Goal: Task Accomplishment & Management: Use online tool/utility

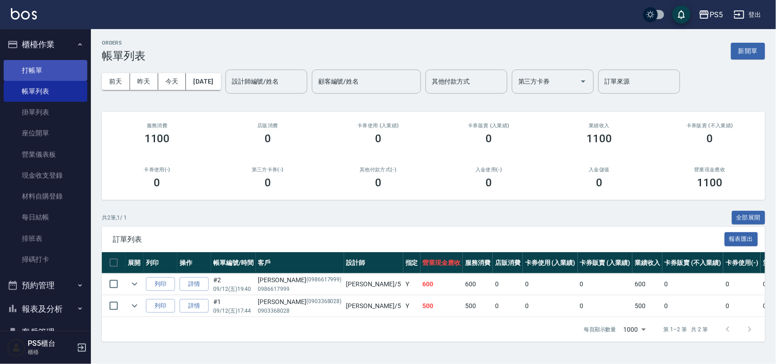
click at [60, 62] on link "打帳單" at bounding box center [46, 70] width 84 height 21
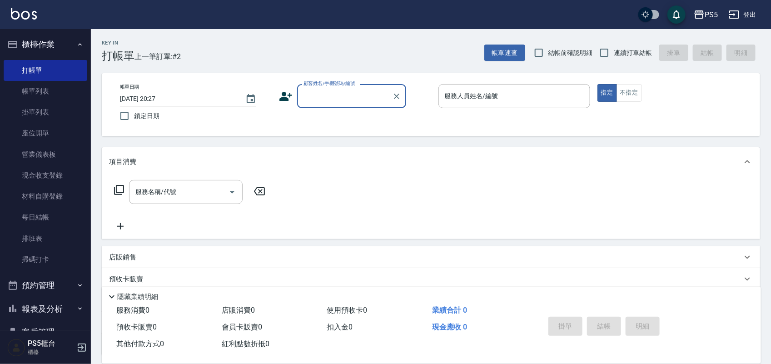
click at [334, 94] on input "顧客姓名/手機號碼/編號" at bounding box center [344, 96] width 87 height 16
type input "0966983960"
drag, startPoint x: 364, startPoint y: 94, endPoint x: 278, endPoint y: 99, distance: 87.0
click at [278, 99] on div "帳單日期 [DATE] 20:27 鎖定日期 顧客姓名/手機號碼/編號 0966983960 顧客姓名/手機號碼/編號 服務人員姓名/編號 服務人員姓名/編號…" at bounding box center [431, 104] width 637 height 41
click at [286, 95] on icon at bounding box center [286, 97] width 14 height 14
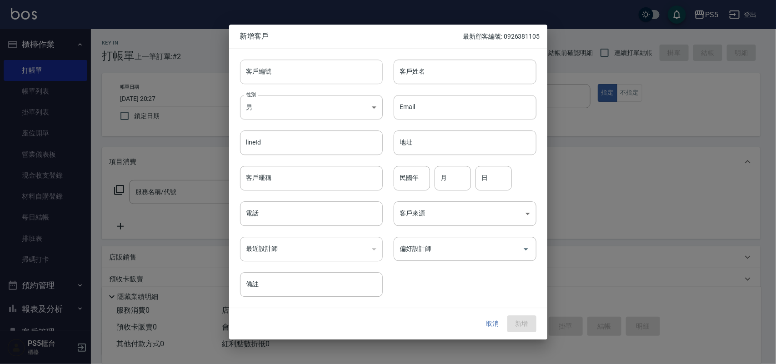
click at [289, 71] on input "客戶編號" at bounding box center [311, 72] width 143 height 25
paste input "0966983960"
type input "0966983960"
click at [307, 211] on input "電話" at bounding box center [311, 213] width 143 height 25
paste input "0966983960"
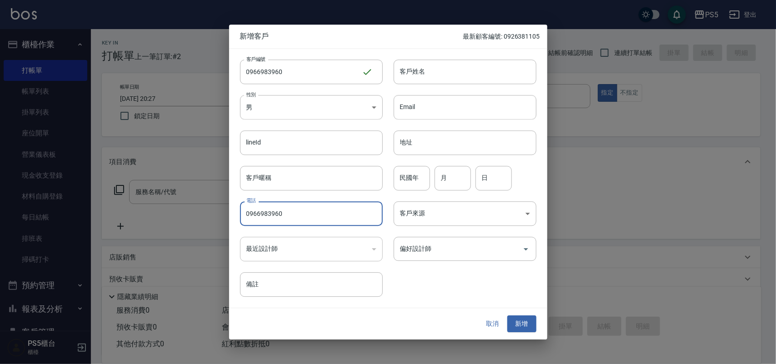
type input "0966983960"
click at [500, 325] on button "取消" at bounding box center [492, 324] width 29 height 17
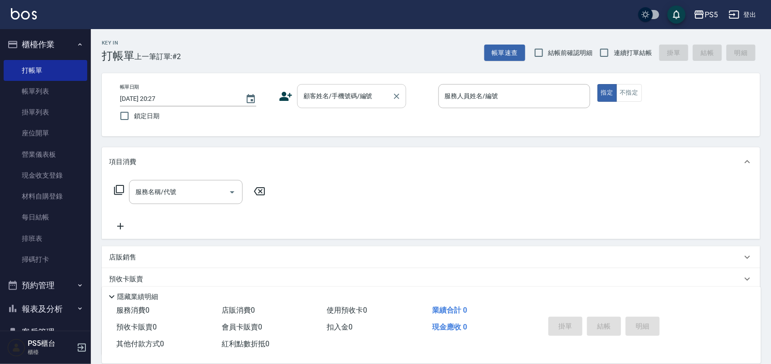
click at [355, 95] on input "顧客姓名/手機號碼/編號" at bounding box center [344, 96] width 87 height 16
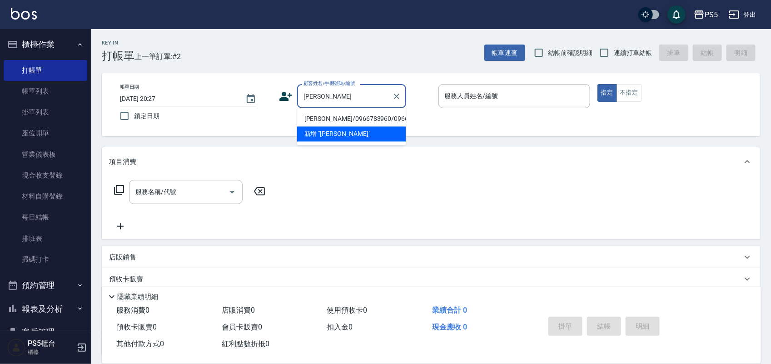
click at [335, 121] on li "[PERSON_NAME]/0966783960/0966783960" at bounding box center [351, 119] width 109 height 15
type input "[PERSON_NAME]/0966783960/0966783960"
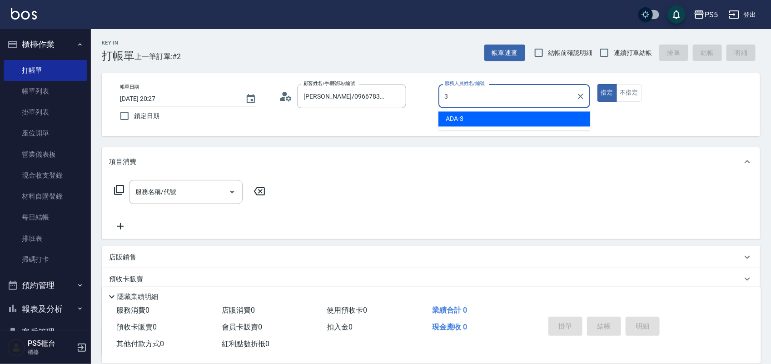
type input "ADA-3"
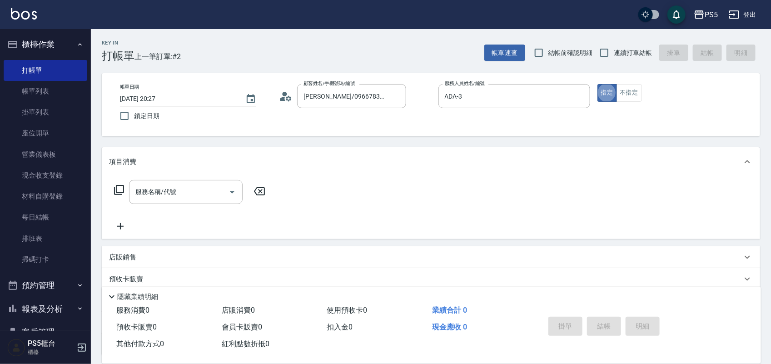
type button "true"
type input "5"
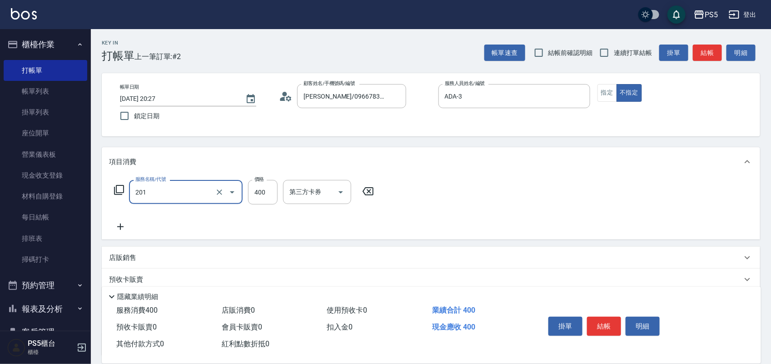
type input "洗剪400(201)"
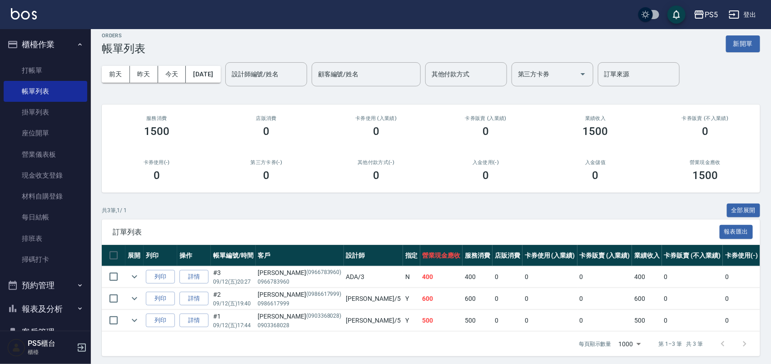
scroll to position [20, 0]
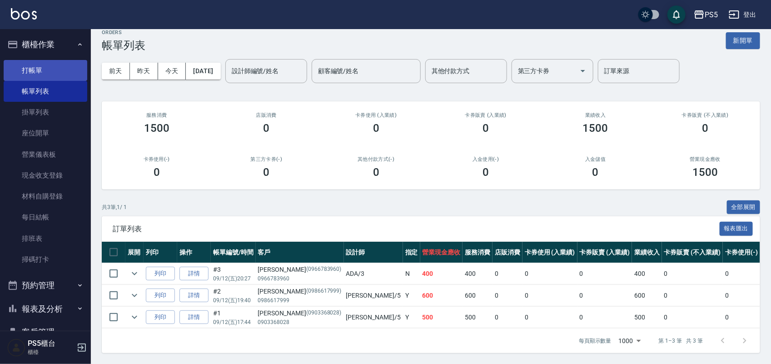
click at [45, 65] on link "打帳單" at bounding box center [46, 70] width 84 height 21
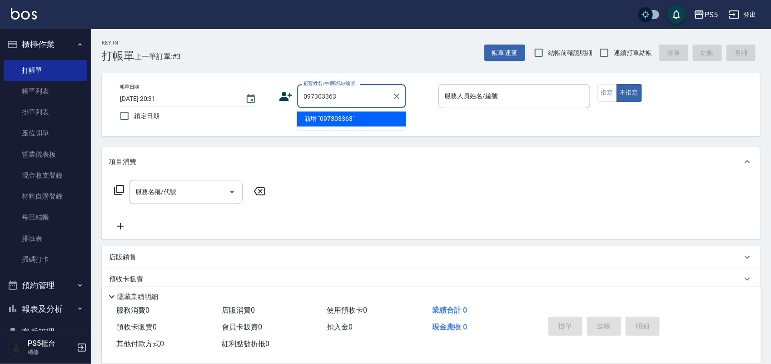
type input "0973033631"
drag, startPoint x: 344, startPoint y: 95, endPoint x: 239, endPoint y: 115, distance: 107.2
click at [239, 115] on div "帳單日期 [DATE] 20:31 鎖定日期 顧客姓名/手機號碼/編號 0973033631 顧客姓名/手機號碼/編號 服務人員姓名/編號 服務人員姓名/編號…" at bounding box center [431, 104] width 637 height 41
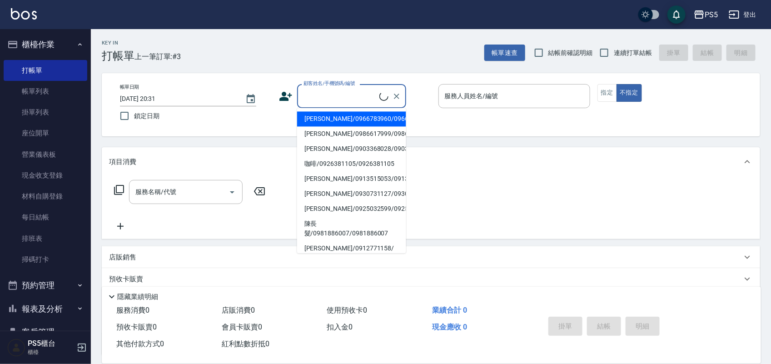
click at [290, 100] on icon at bounding box center [286, 97] width 14 height 14
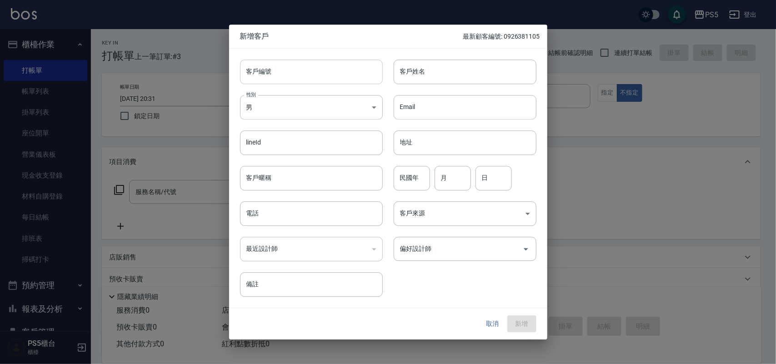
click at [296, 71] on input "客戶編號" at bounding box center [311, 72] width 143 height 25
paste input "0973033631"
type input "0973033631"
click at [288, 217] on input "電話" at bounding box center [311, 213] width 143 height 25
paste input "0973033631"
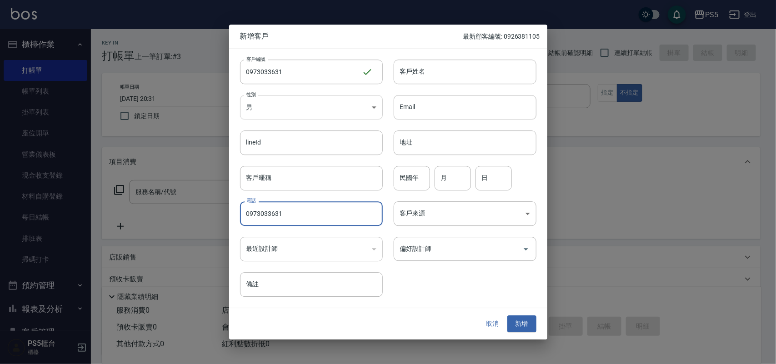
type input "0973033631"
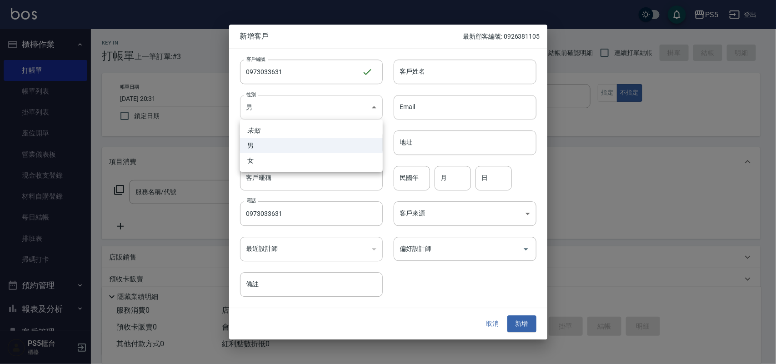
click at [287, 114] on body "PS5 登出 櫃檯作業 打帳單 帳單列表 掛單列表 座位開單 營業儀表板 現金收支登錄 材料自購登錄 每日結帳 排班表 掃碼打卡 預約管理 預約管理 單日預約…" at bounding box center [388, 221] width 776 height 442
click at [274, 153] on li "女" at bounding box center [311, 160] width 143 height 15
type input "[DEMOGRAPHIC_DATA]"
click at [428, 69] on input "客戶姓名" at bounding box center [464, 72] width 143 height 25
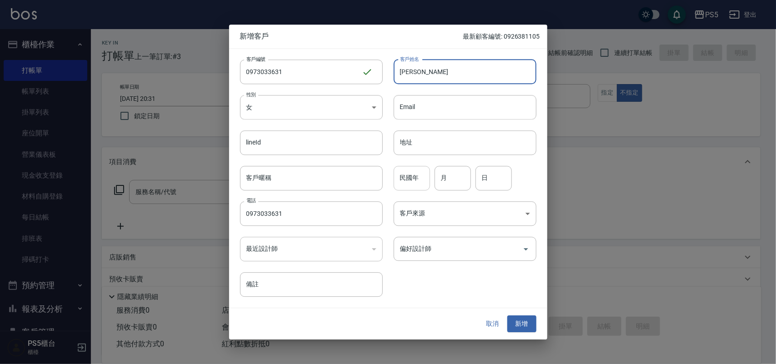
type input "[PERSON_NAME]"
click at [414, 185] on input "民國年" at bounding box center [411, 178] width 36 height 25
type input "94"
type input "11"
type input "0"
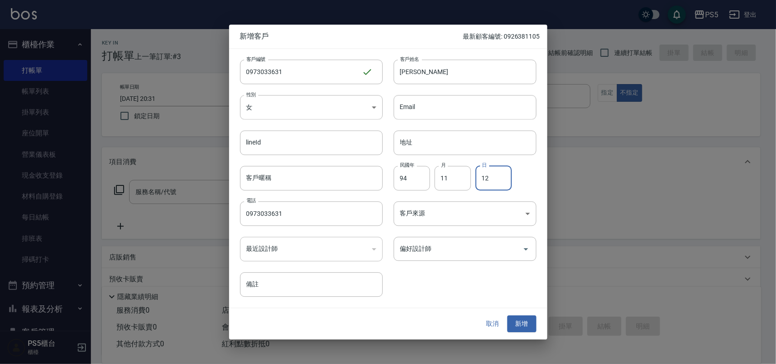
type input "12"
click at [521, 317] on button "新增" at bounding box center [521, 324] width 29 height 17
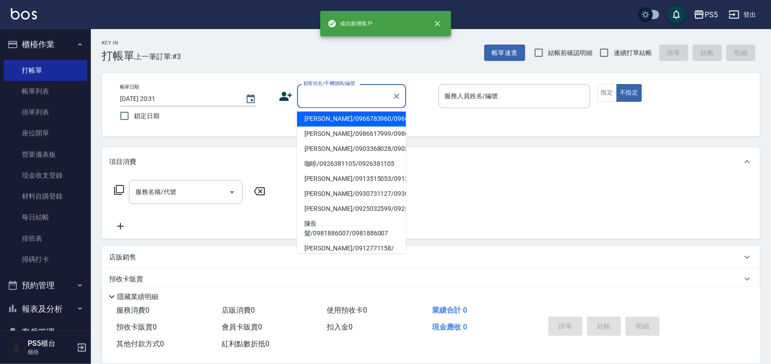
click at [357, 99] on input "顧客姓名/手機號碼/編號" at bounding box center [344, 96] width 87 height 16
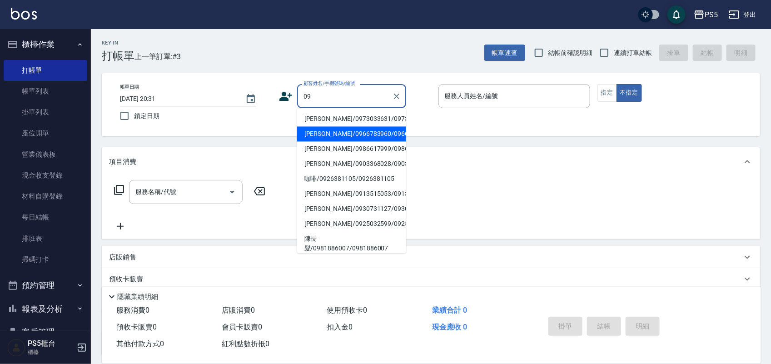
click at [335, 120] on li "[PERSON_NAME]/0973033631/0973033631" at bounding box center [351, 119] width 109 height 15
type input "[PERSON_NAME]/0973033631/0973033631"
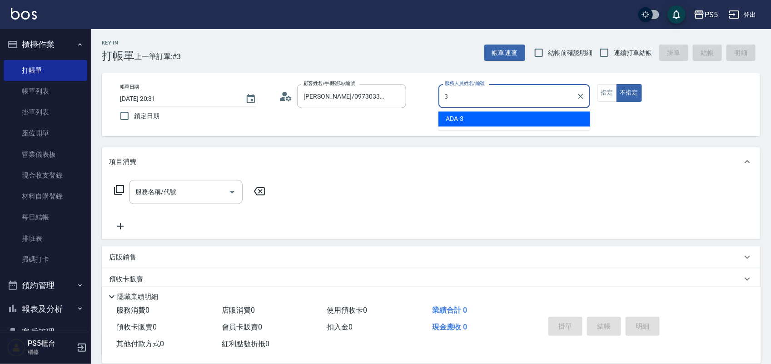
type input "ADA-3"
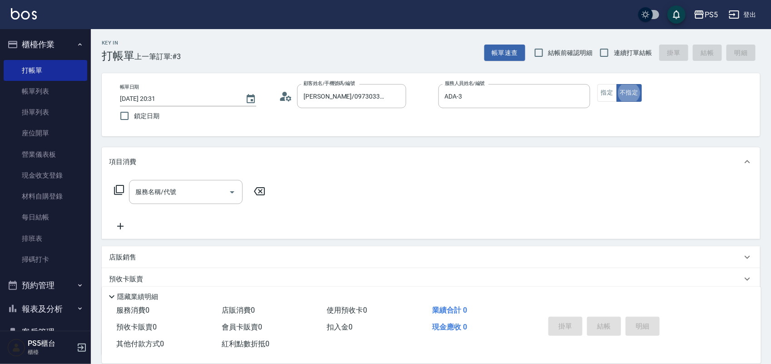
type button "false"
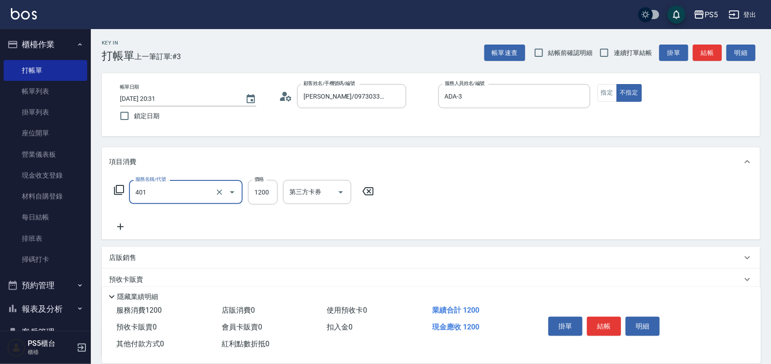
type input "基本染髮(401)"
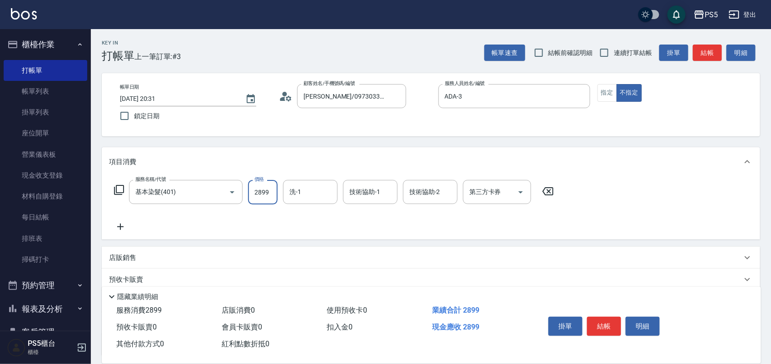
type input "2899"
type input "咚咚-30"
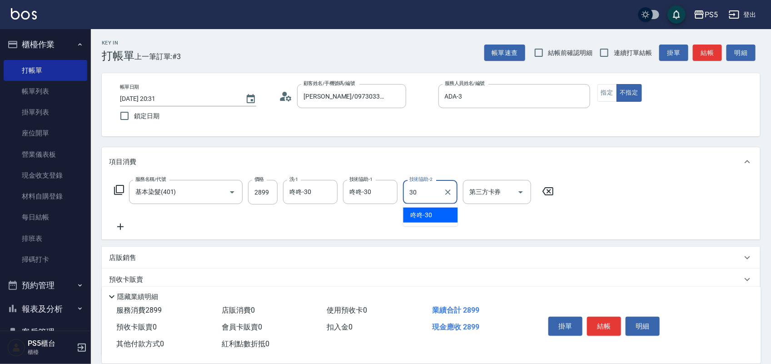
type input "咚咚-30"
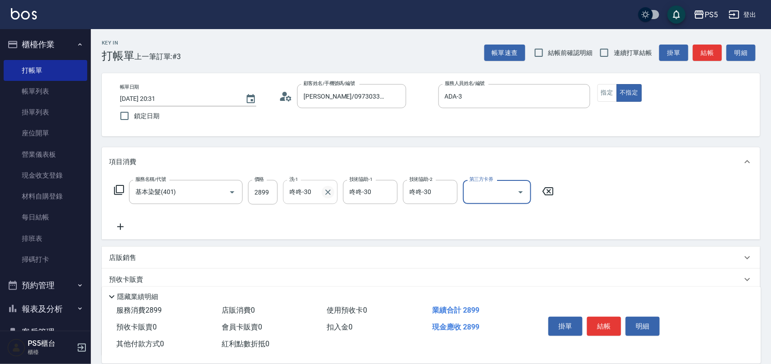
click at [326, 195] on icon "Clear" at bounding box center [327, 192] width 9 height 9
click at [348, 146] on div "Key In 打帳單 上一筆訂單:#3 帳單速查 結帳前確認明細 連續打單結帳 掛單 結帳 明細 帳單日期 [DATE] 20:31 鎖定日期 顧客姓名/手機…" at bounding box center [431, 235] width 680 height 413
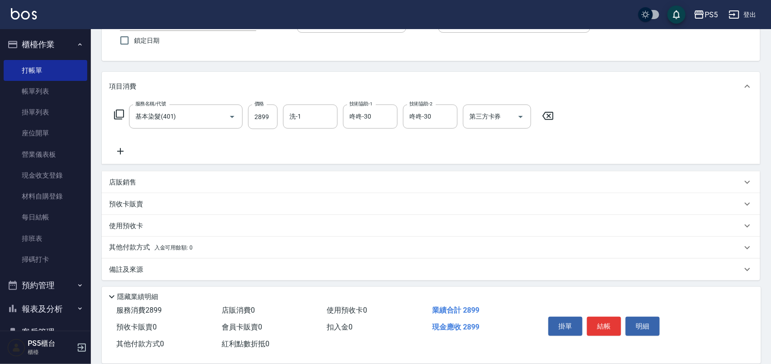
scroll to position [78, 0]
click at [150, 237] on div "其他付款方式 入金可用餘額: 0" at bounding box center [431, 245] width 658 height 22
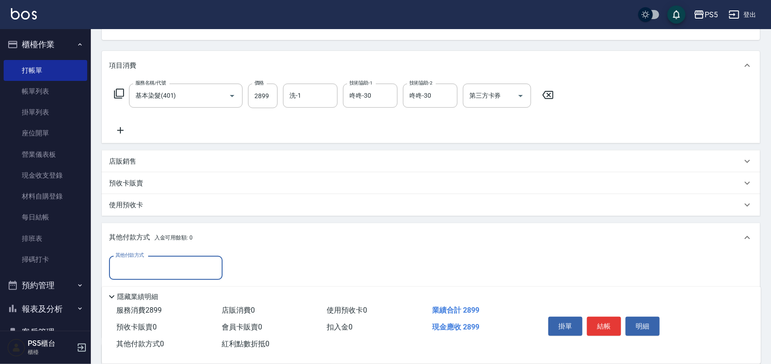
scroll to position [185, 0]
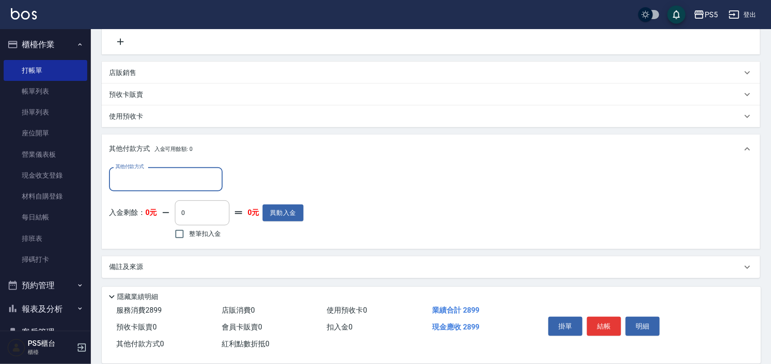
click at [149, 173] on input "其他付款方式" at bounding box center [165, 179] width 105 height 16
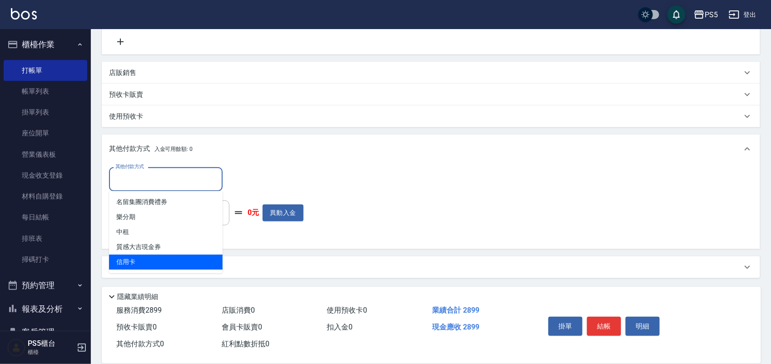
click at [132, 262] on span "信用卡" at bounding box center [166, 262] width 114 height 15
type input "信用卡"
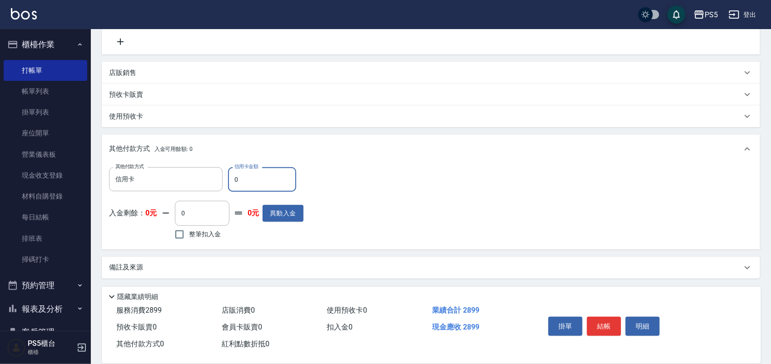
drag, startPoint x: 247, startPoint y: 178, endPoint x: 228, endPoint y: 180, distance: 18.8
click at [228, 180] on input "0" at bounding box center [262, 179] width 68 height 25
type input "2899"
click at [606, 329] on button "結帳" at bounding box center [604, 326] width 34 height 19
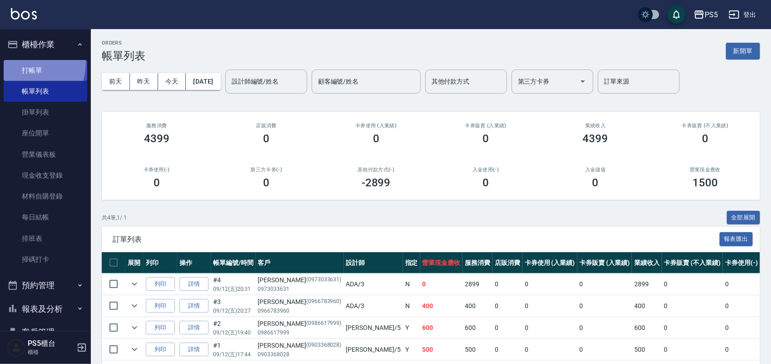
click at [23, 62] on link "打帳單" at bounding box center [46, 70] width 84 height 21
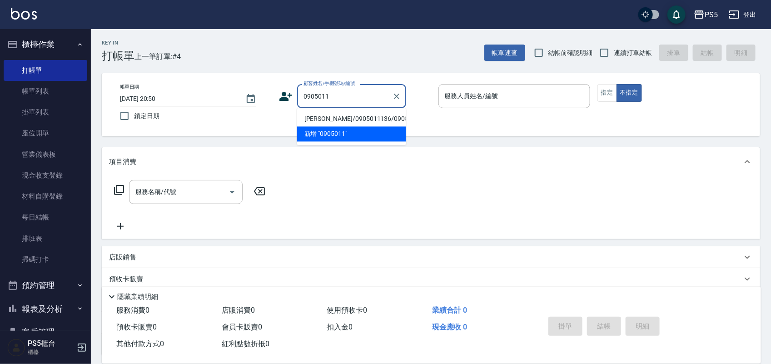
click at [324, 119] on li "[PERSON_NAME]/0905011136/0905011136" at bounding box center [351, 119] width 109 height 15
type input "[PERSON_NAME]/0905011136/0905011136"
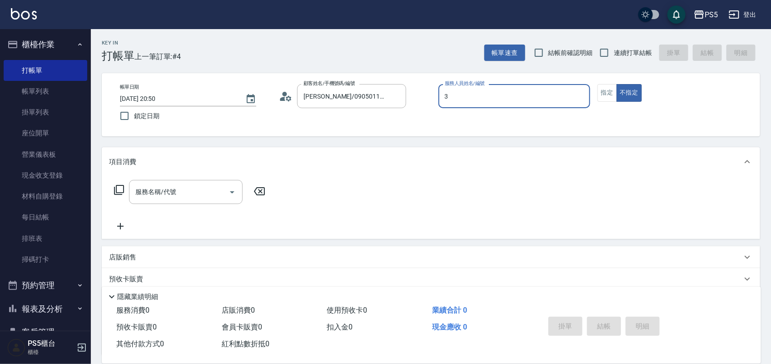
type input "ADA-3"
type button "false"
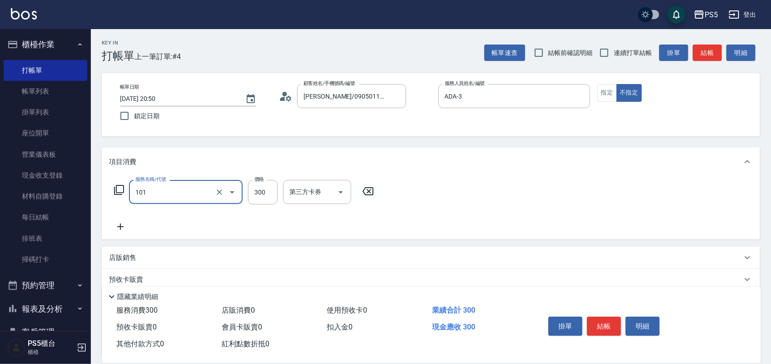
type input "洗髮(101)"
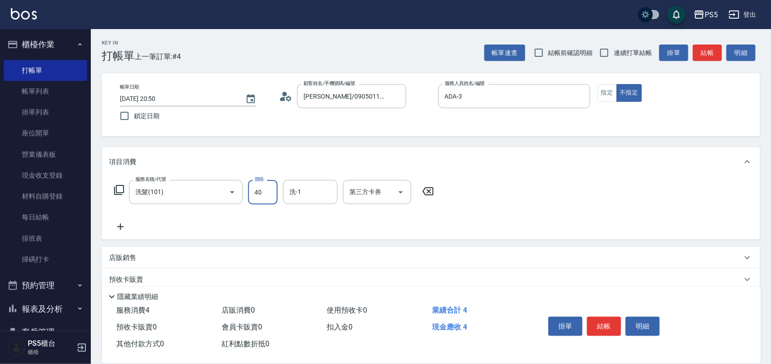
type input "400"
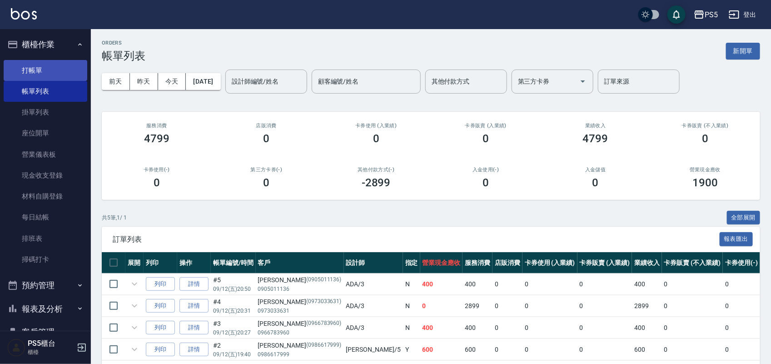
click at [56, 70] on link "打帳單" at bounding box center [46, 70] width 84 height 21
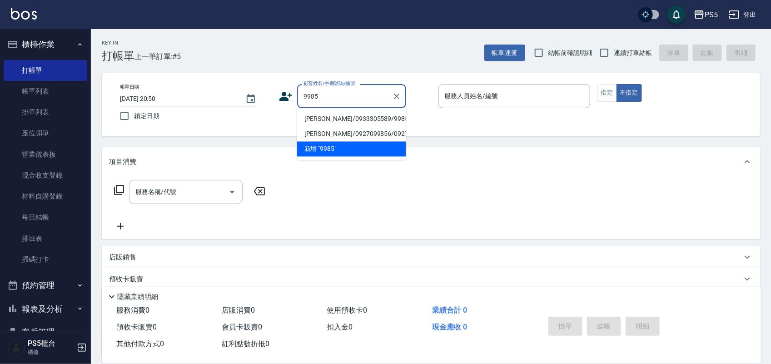
click at [326, 113] on li "[PERSON_NAME]/0933305589/9985" at bounding box center [351, 119] width 109 height 15
type input "[PERSON_NAME]/0933305589/9985"
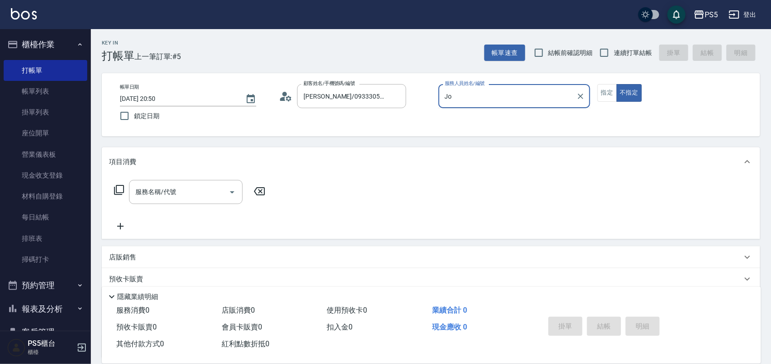
type input "J"
type input "ADA-3"
type button "false"
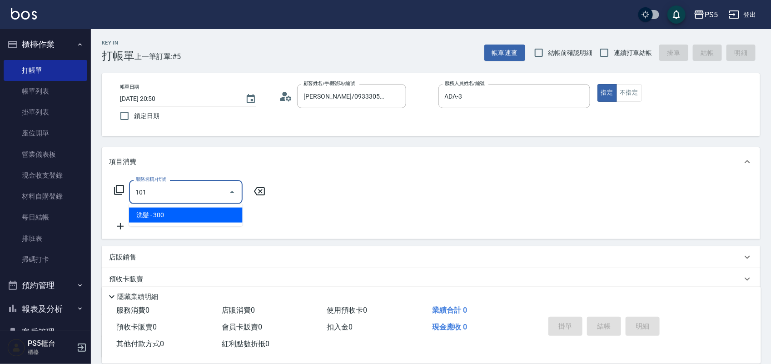
type input "洗髮(101)"
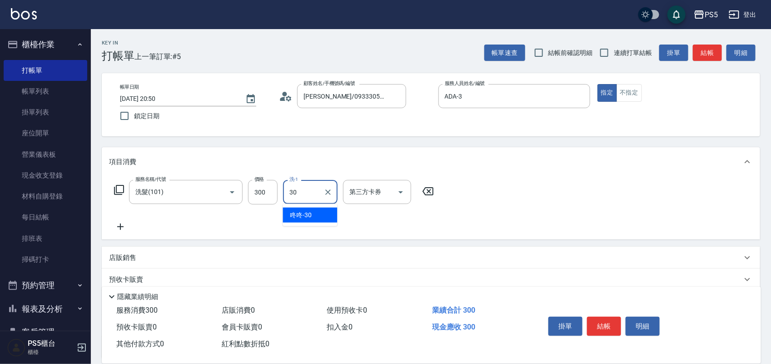
type input "咚咚-30"
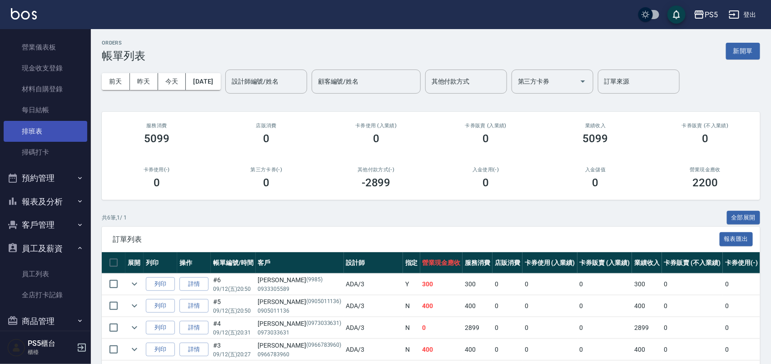
scroll to position [114, 0]
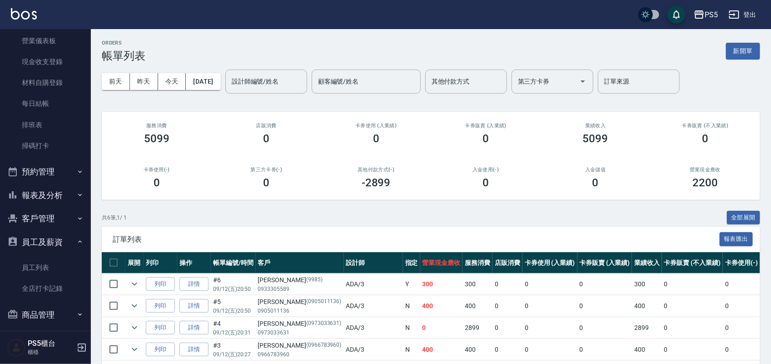
click at [49, 201] on button "報表及分析" at bounding box center [46, 196] width 84 height 24
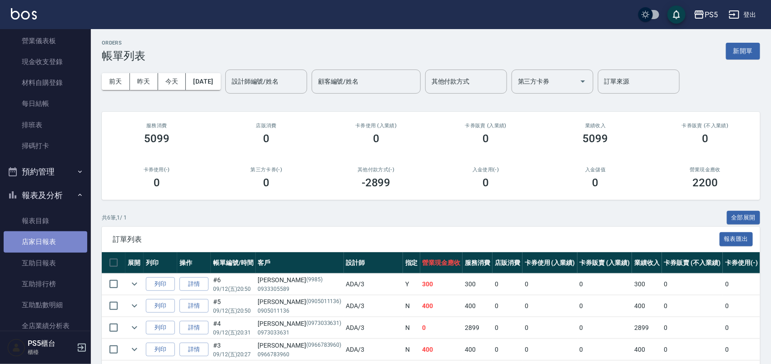
click at [60, 242] on link "店家日報表" at bounding box center [46, 241] width 84 height 21
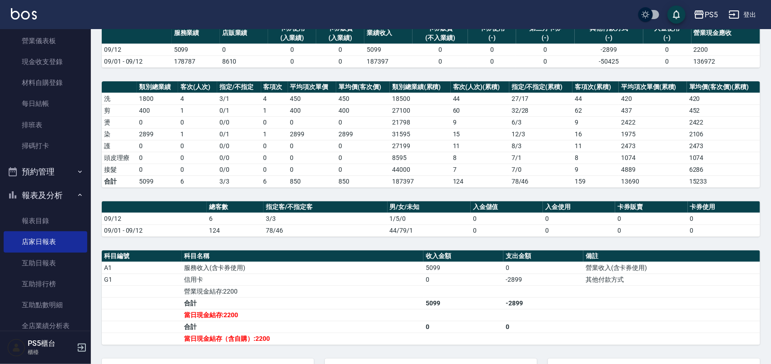
scroll to position [180, 0]
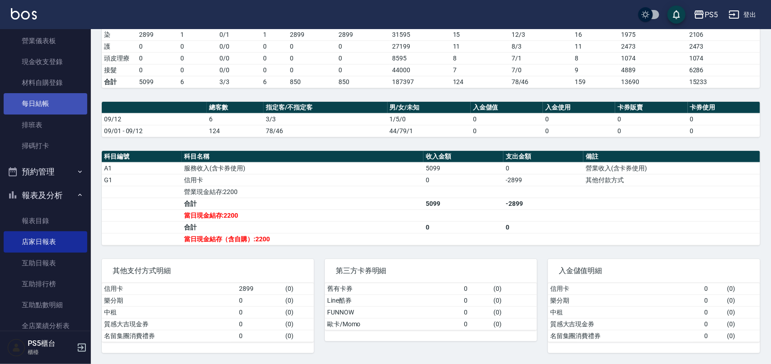
click at [33, 100] on link "每日結帳" at bounding box center [46, 103] width 84 height 21
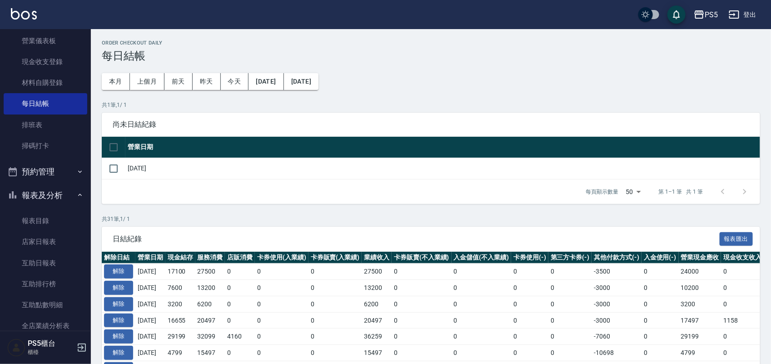
drag, startPoint x: 117, startPoint y: 168, endPoint x: 137, endPoint y: 182, distance: 24.2
click at [117, 168] on input "checkbox" at bounding box center [113, 168] width 19 height 19
checkbox input "true"
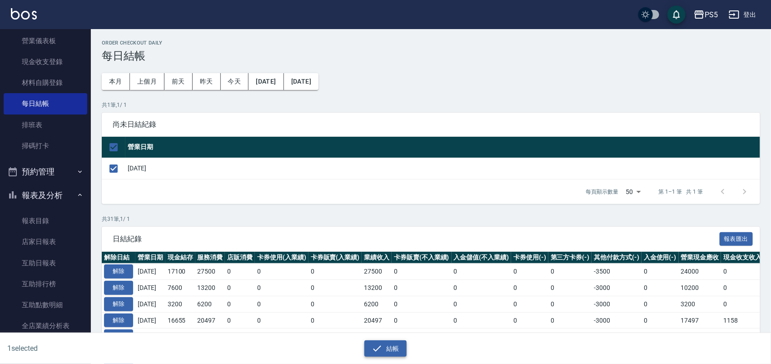
click at [401, 341] on button "結帳" at bounding box center [385, 348] width 42 height 17
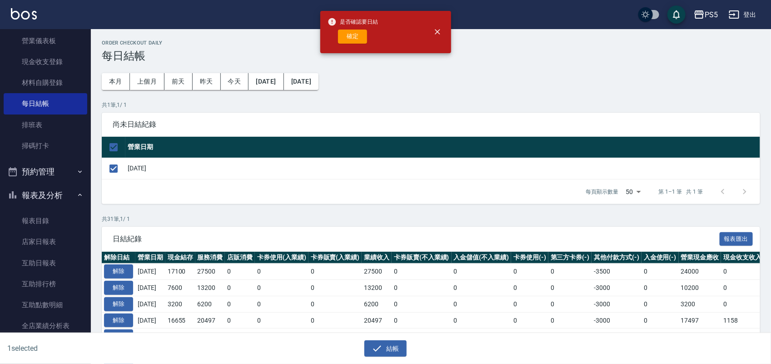
click at [360, 30] on div "確定" at bounding box center [353, 37] width 51 height 14
click at [357, 34] on button "確定" at bounding box center [352, 37] width 29 height 14
checkbox input "false"
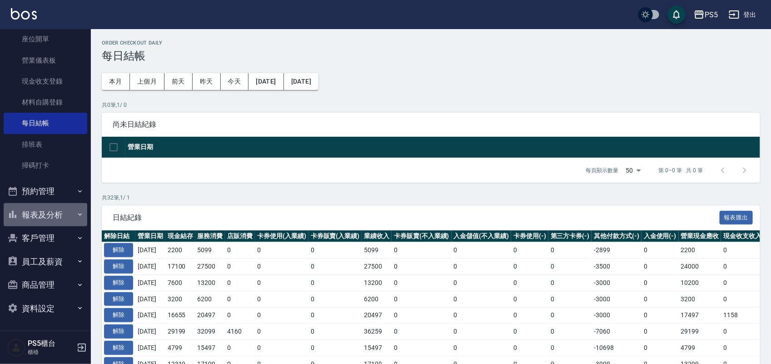
click at [51, 204] on button "報表及分析" at bounding box center [46, 215] width 84 height 24
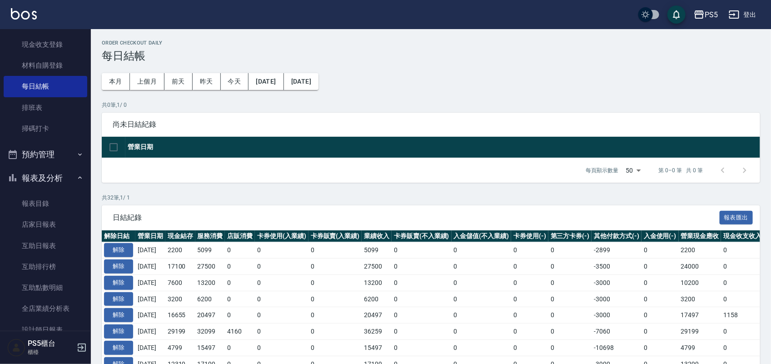
scroll to position [151, 0]
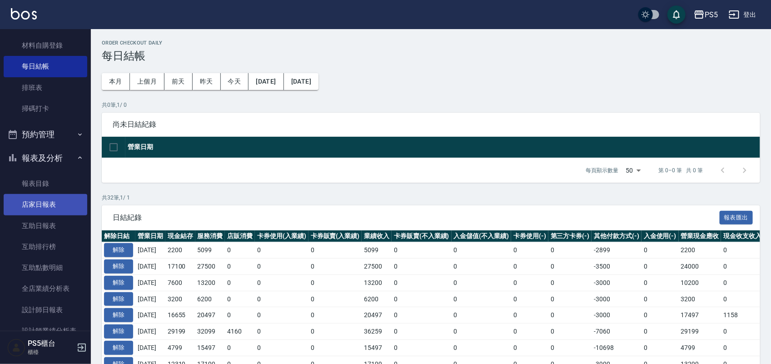
click at [64, 209] on link "店家日報表" at bounding box center [46, 204] width 84 height 21
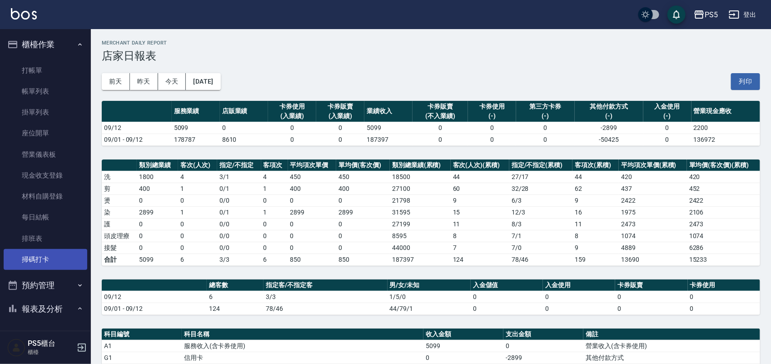
click at [49, 264] on link "掃碼打卡" at bounding box center [46, 259] width 84 height 21
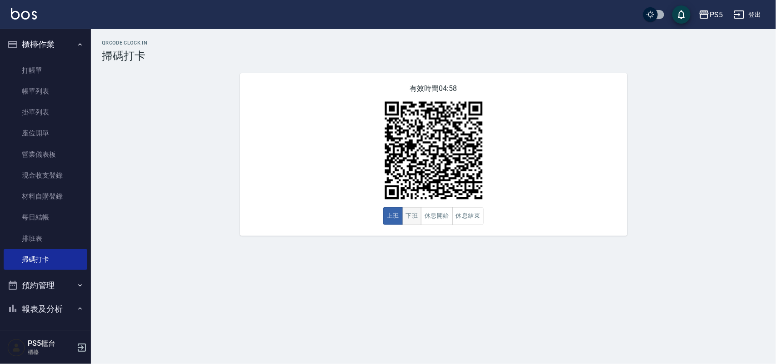
click at [404, 212] on button "下班" at bounding box center [412, 216] width 20 height 18
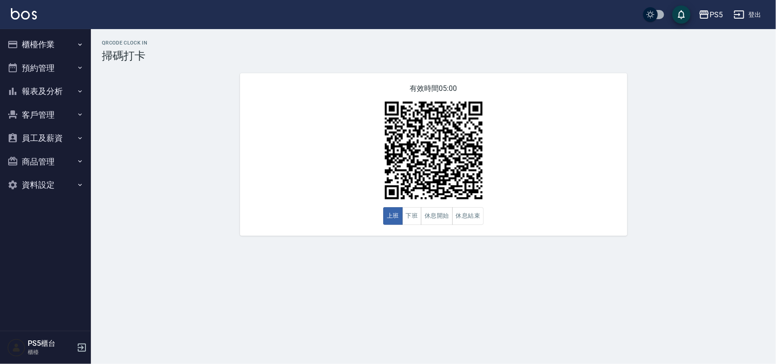
click at [418, 219] on button "下班" at bounding box center [412, 216] width 20 height 18
